Goal: Information Seeking & Learning: Learn about a topic

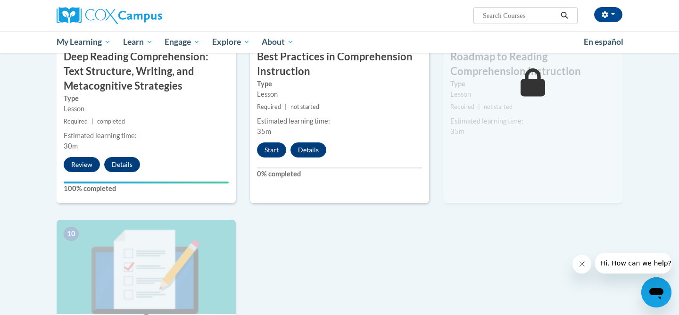
scroll to position [824, 0]
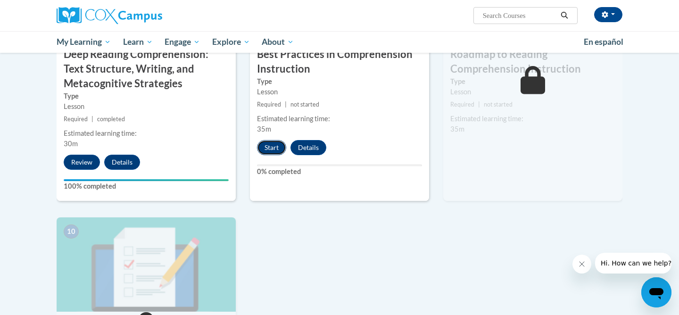
click at [279, 148] on button "Start" at bounding box center [271, 147] width 29 height 15
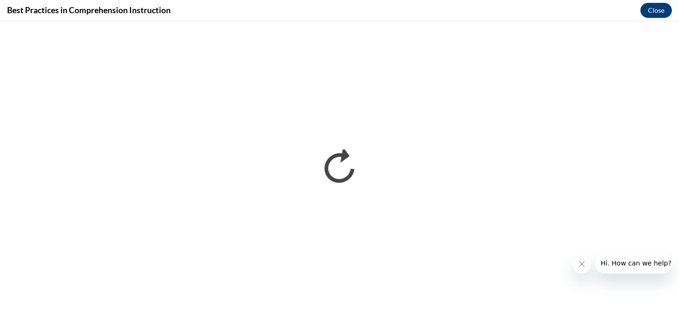
scroll to position [0, 0]
click at [579, 261] on icon "Close message from company" at bounding box center [582, 264] width 8 height 8
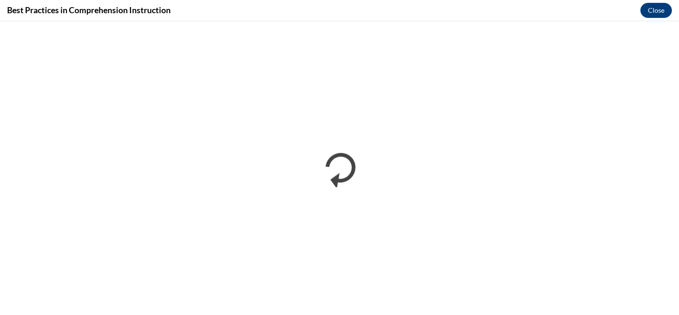
click at [177, 5] on div "Best Practices in Comprehension Instruction Close" at bounding box center [339, 10] width 679 height 21
